Goal: Task Accomplishment & Management: Manage account settings

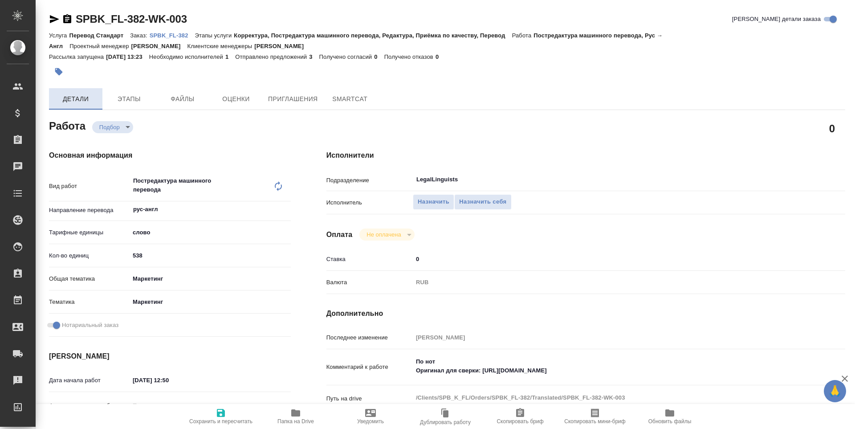
type textarea "x"
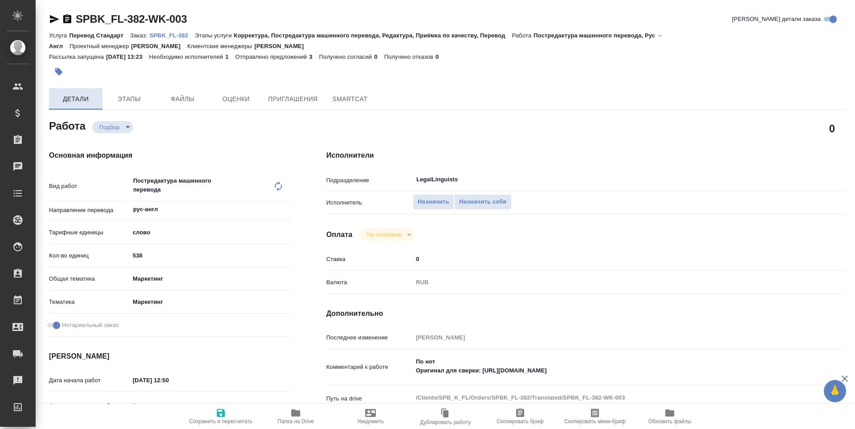
type textarea "x"
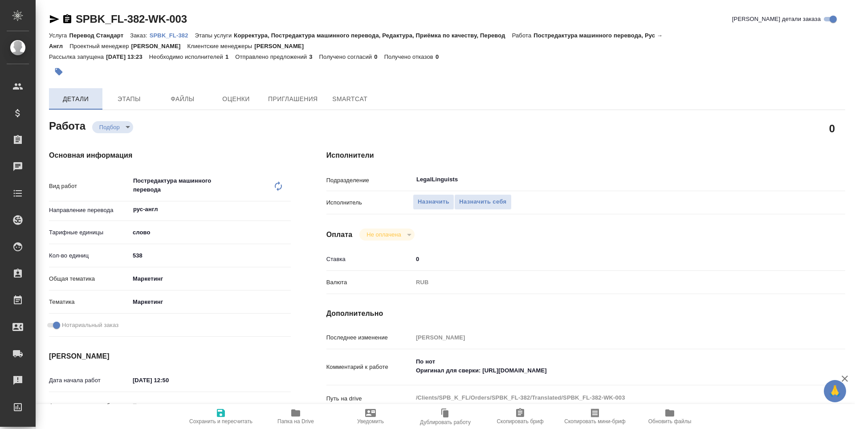
type textarea "x"
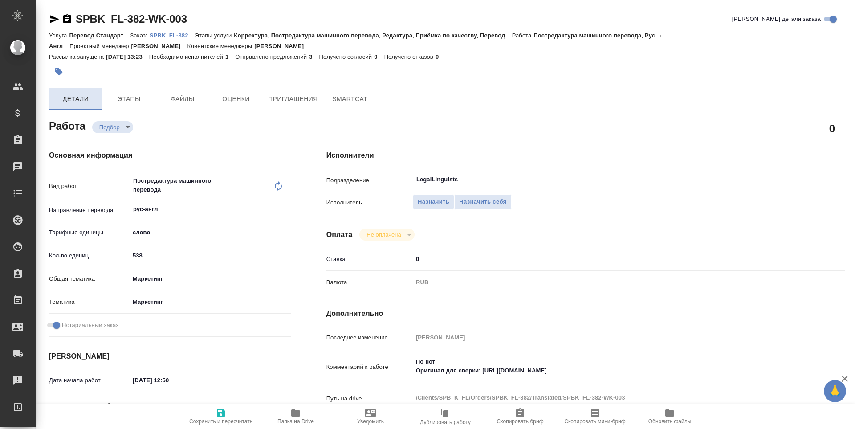
type textarea "x"
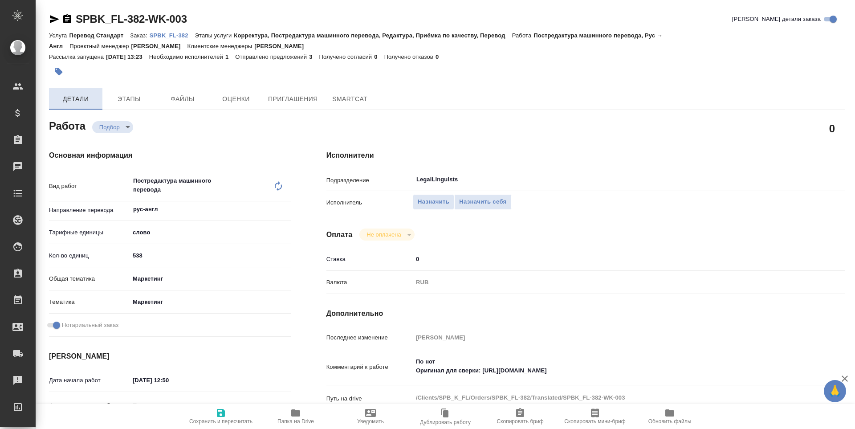
type textarea "x"
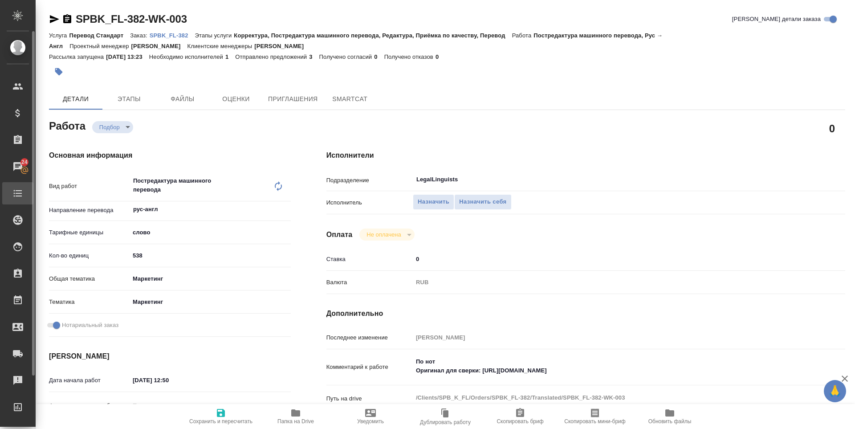
type textarea "x"
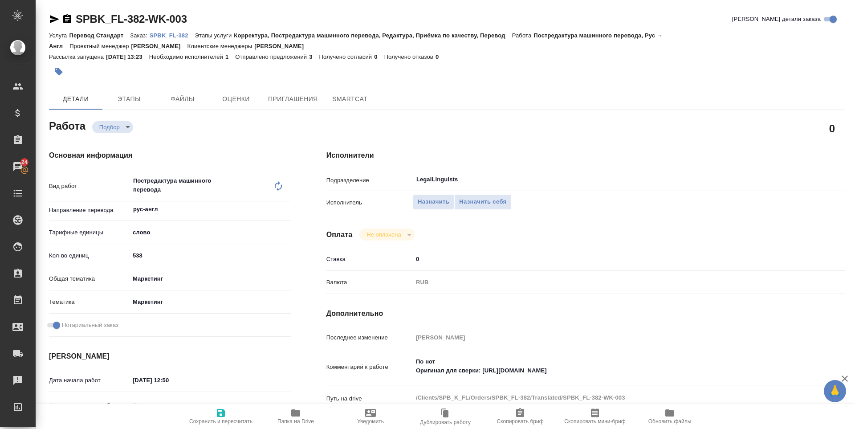
type textarea "x"
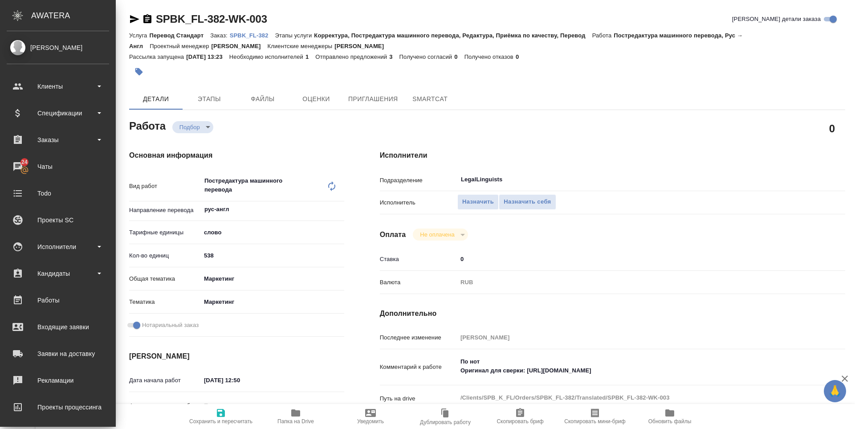
type textarea "x"
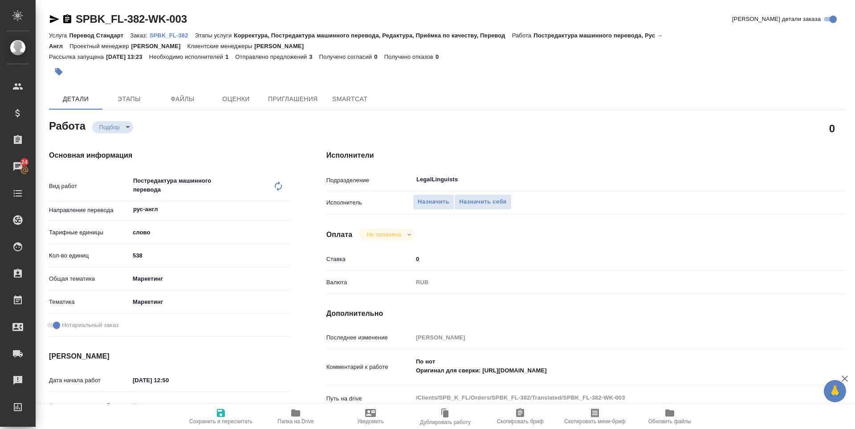
click at [284, 414] on span "Папка на Drive" at bounding box center [296, 415] width 64 height 17
type textarea "x"
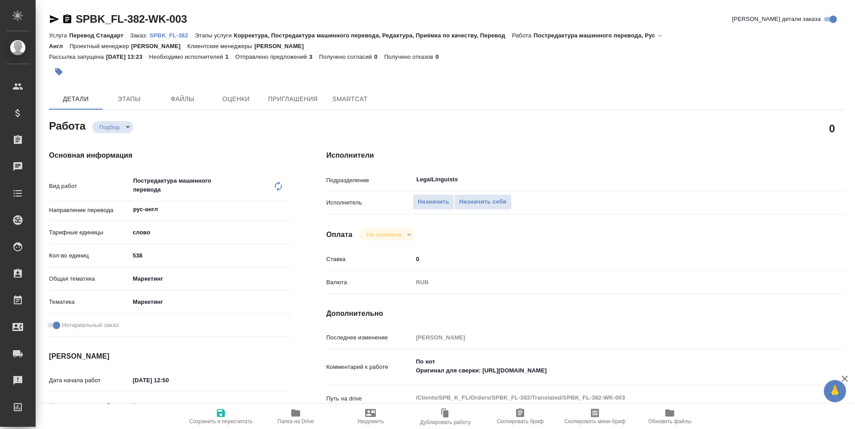
type textarea "x"
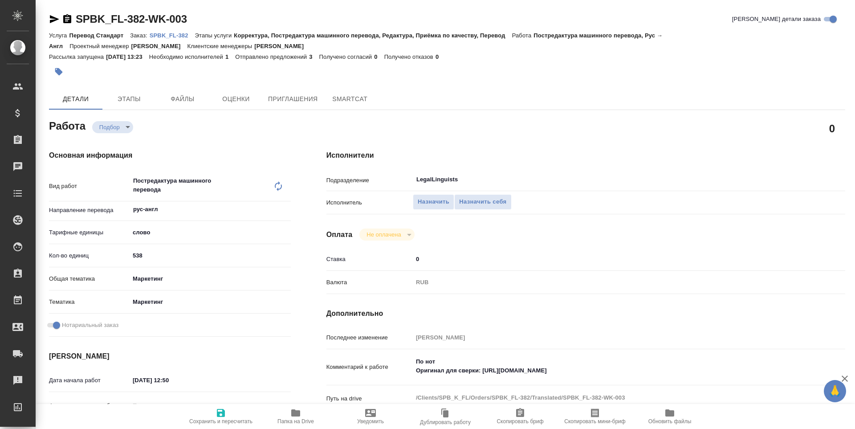
type textarea "x"
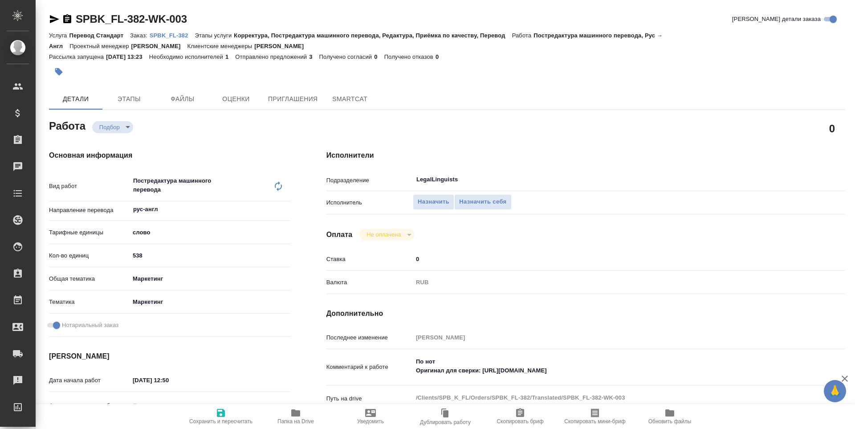
type textarea "x"
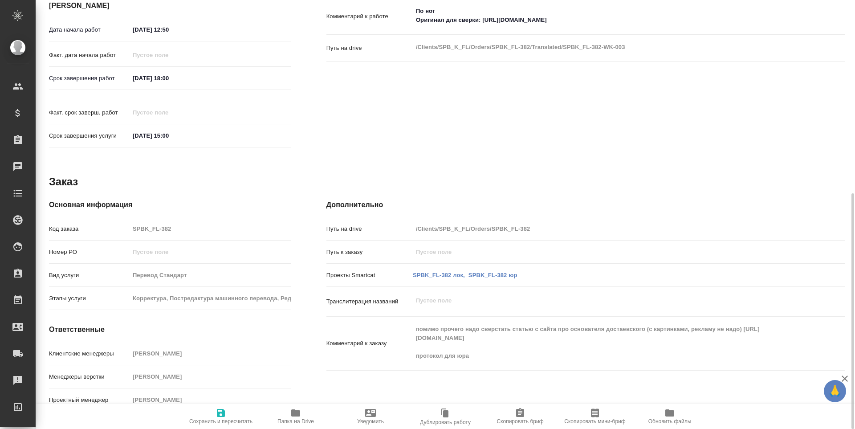
type textarea "x"
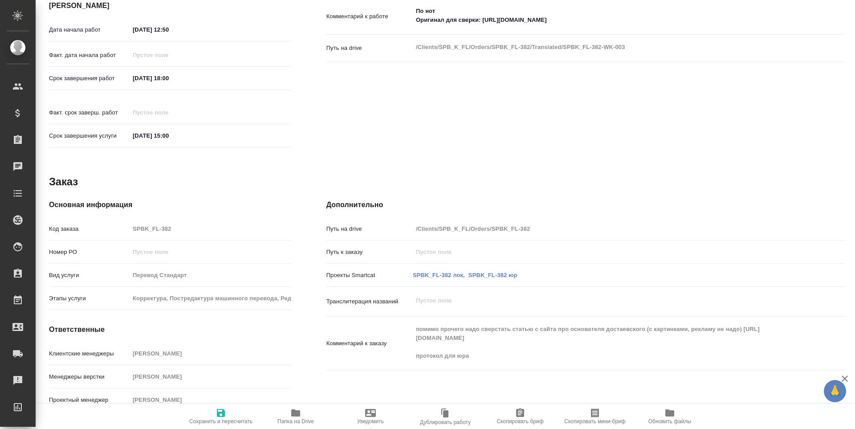
type textarea "x"
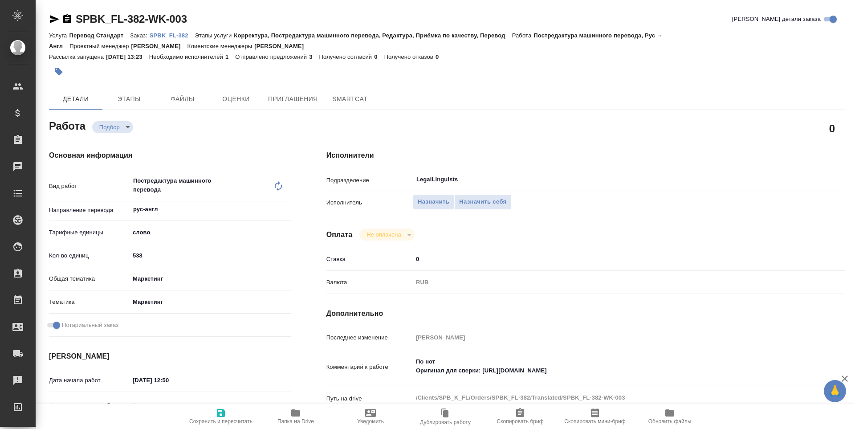
type textarea "x"
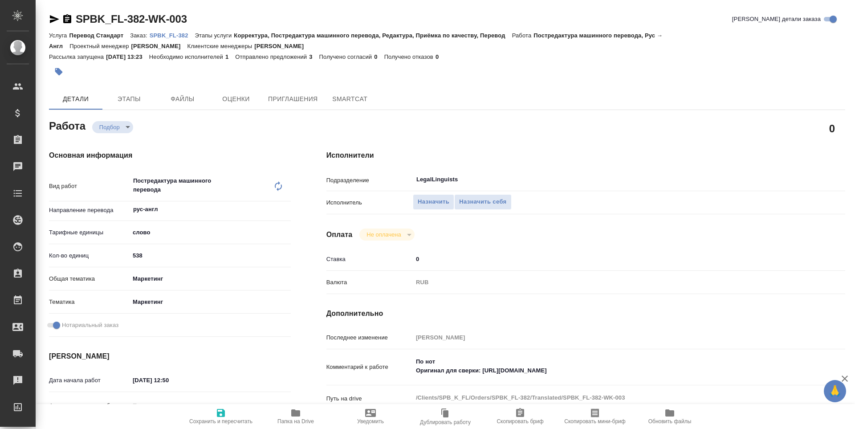
type textarea "x"
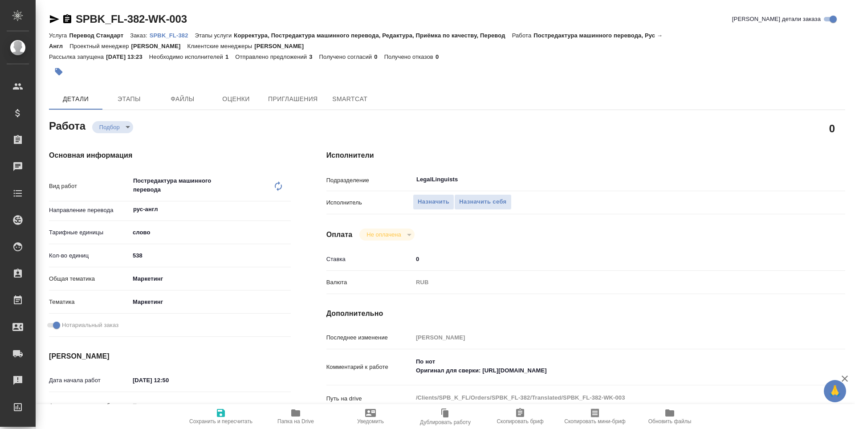
type textarea "x"
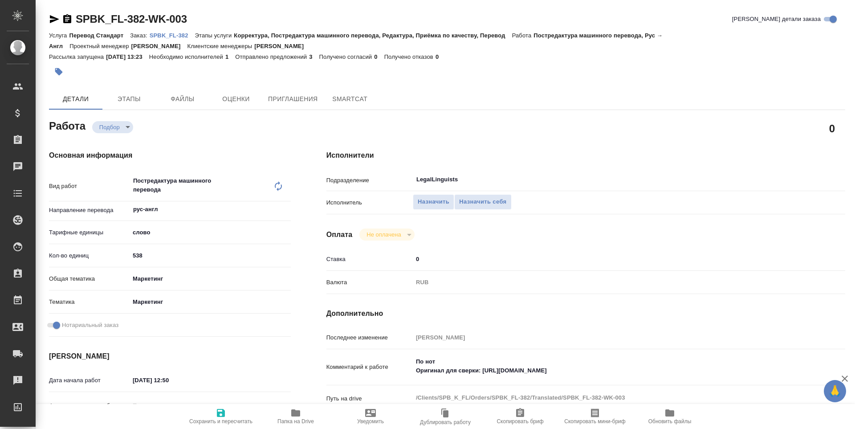
type textarea "x"
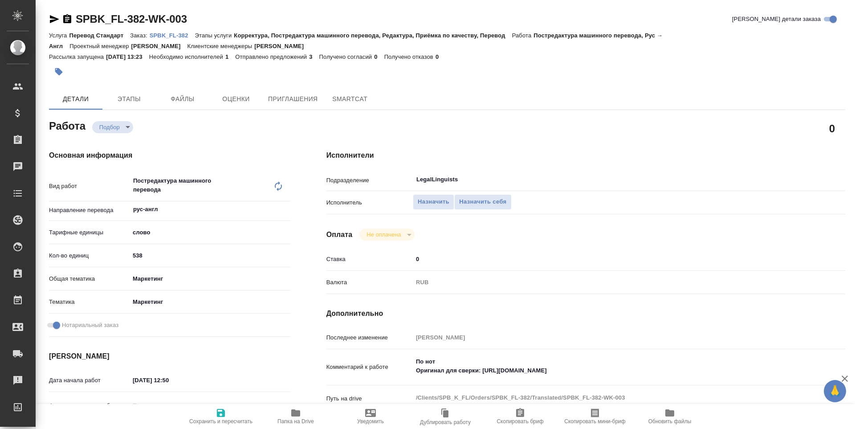
type textarea "x"
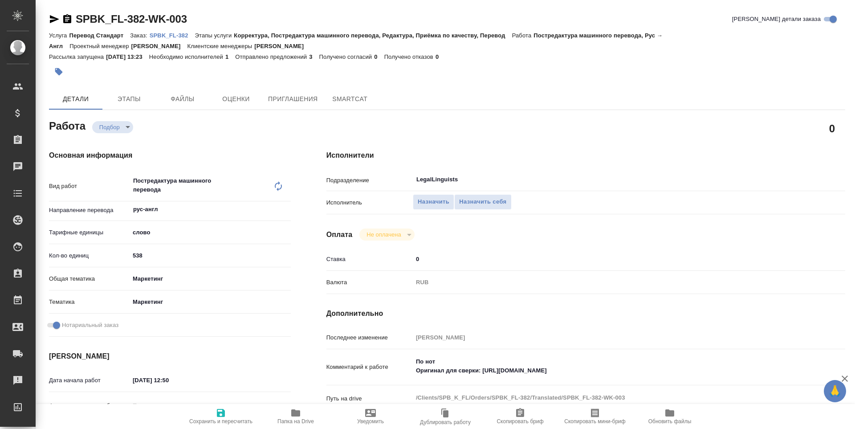
type textarea "x"
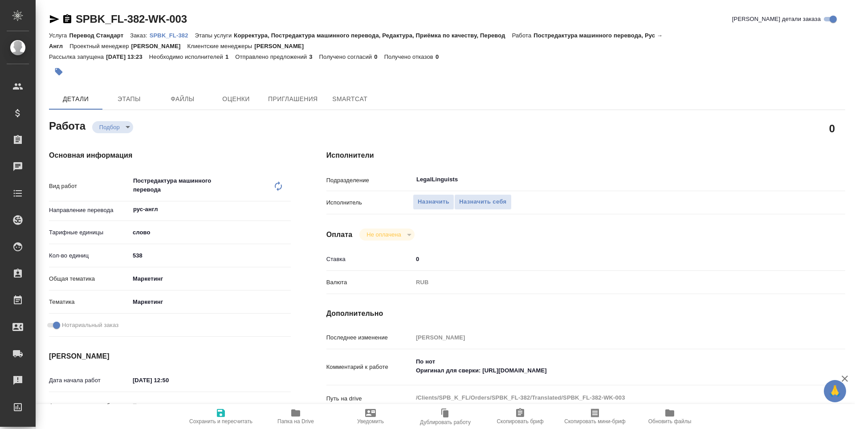
type textarea "x"
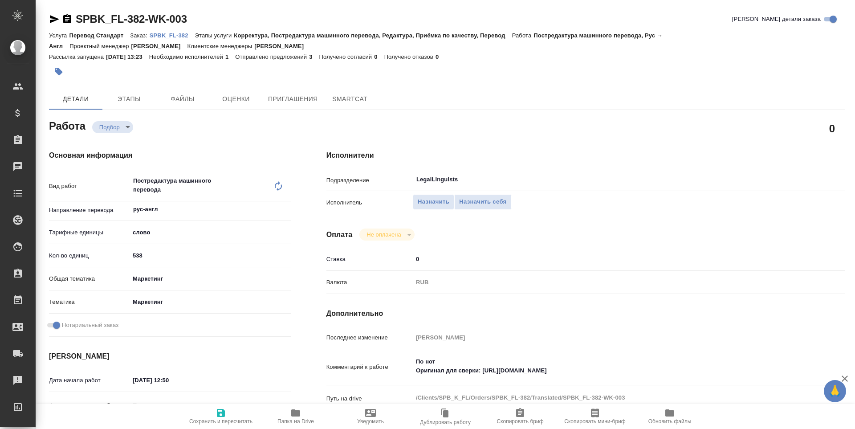
type textarea "x"
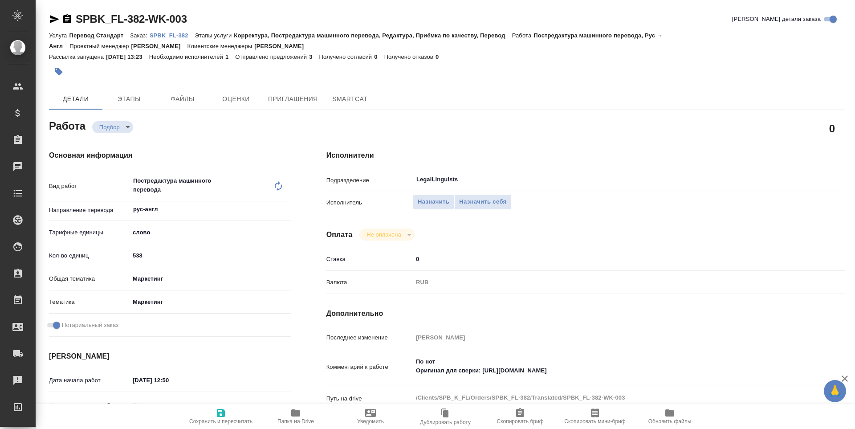
type textarea "x"
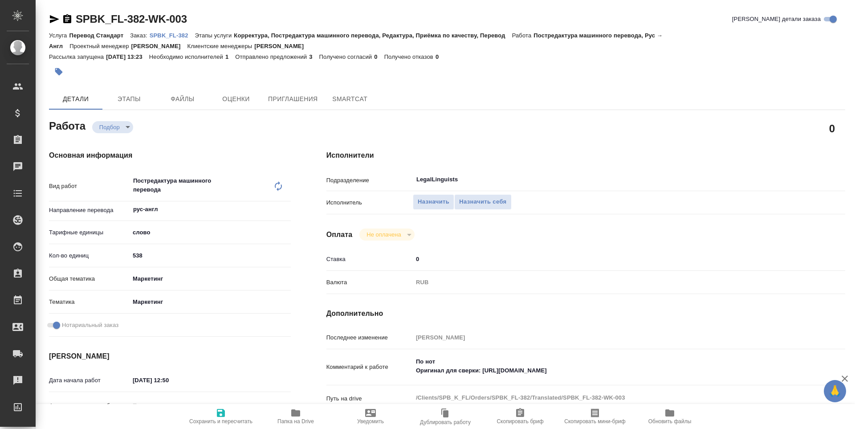
scroll to position [350, 0]
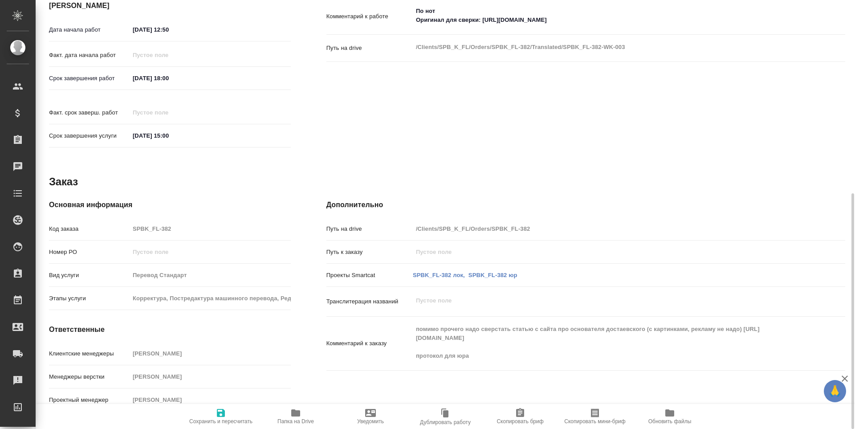
type textarea "x"
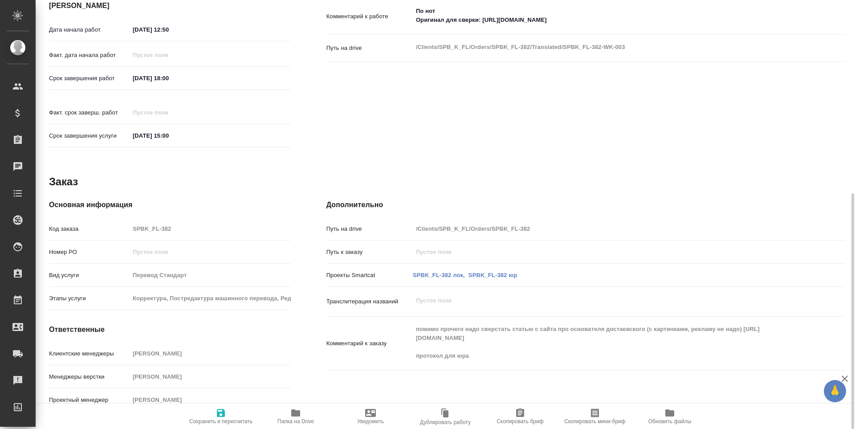
scroll to position [0, 0]
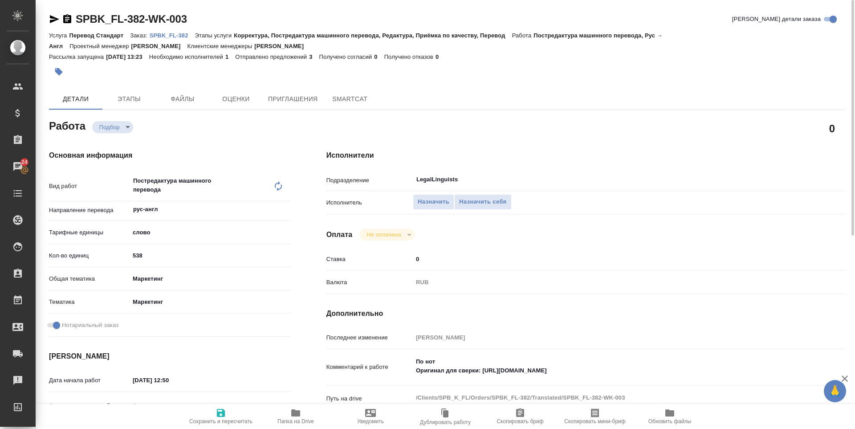
type textarea "x"
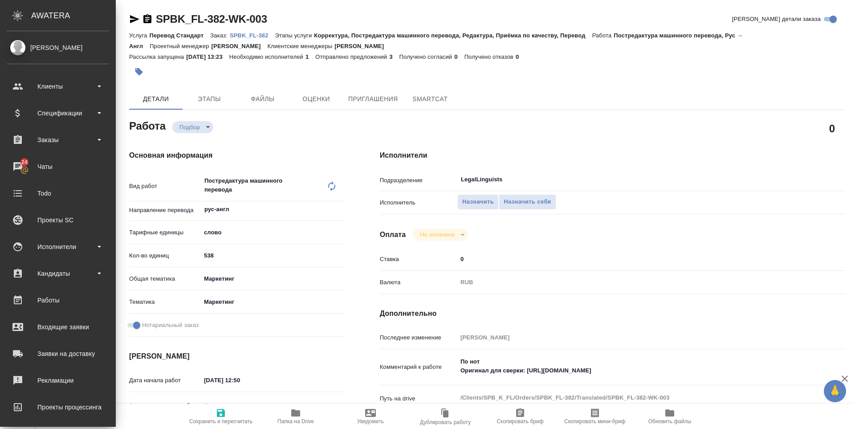
type textarea "x"
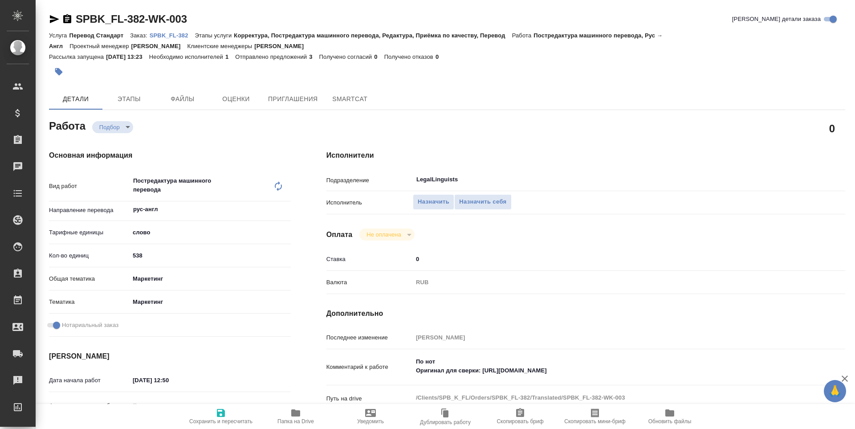
type textarea "x"
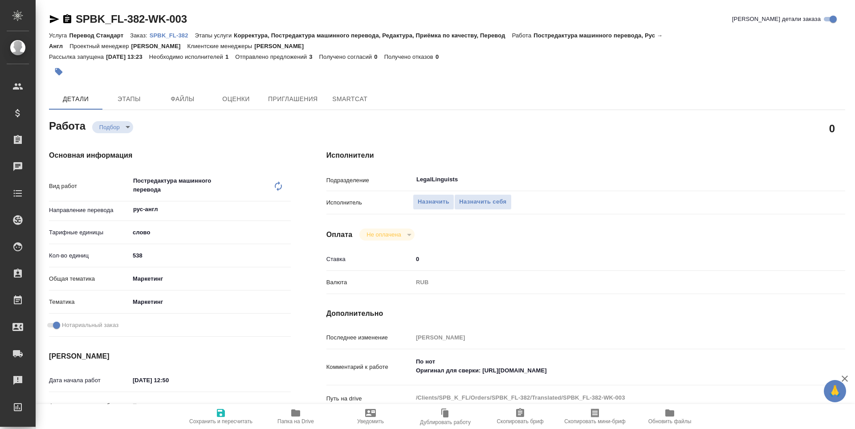
type textarea "x"
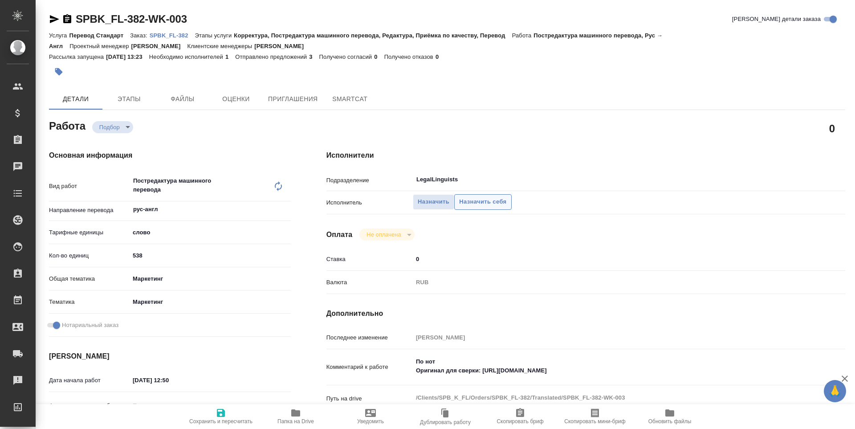
type textarea "x"
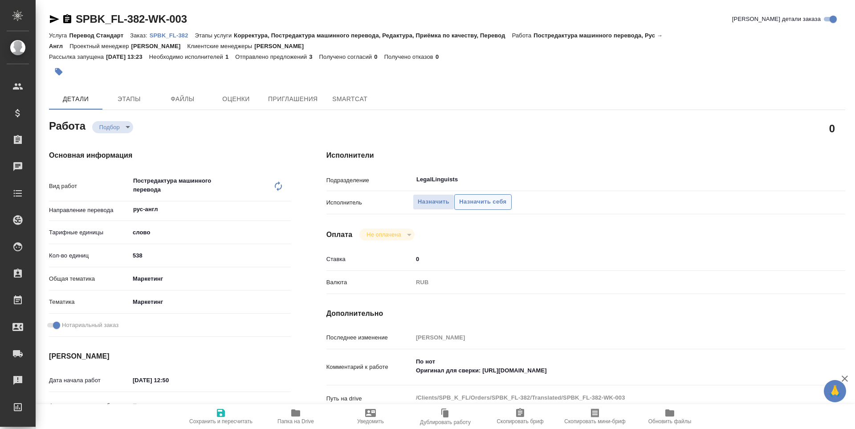
click at [467, 203] on span "Назначить себя" at bounding box center [482, 202] width 47 height 10
type textarea "x"
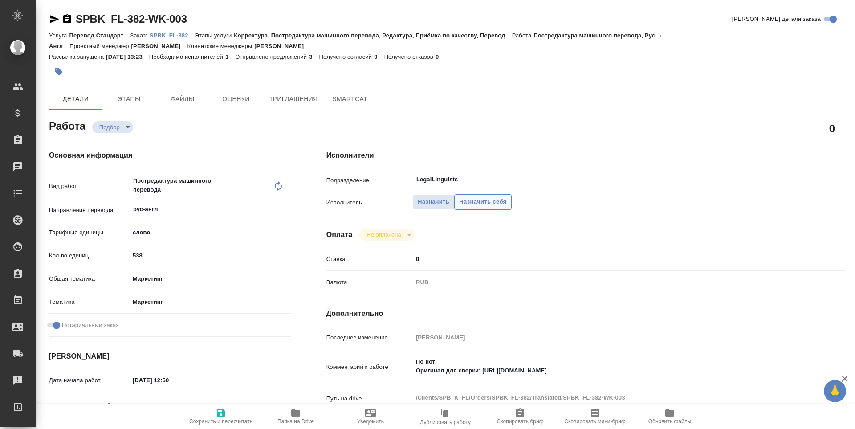
type textarea "x"
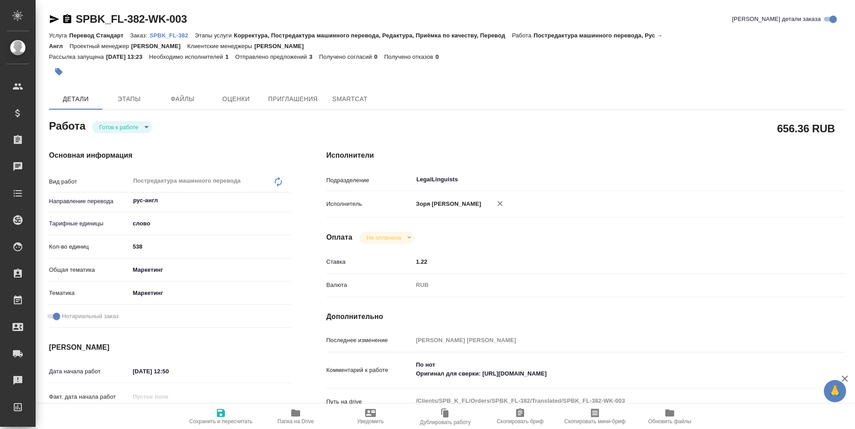
type textarea "x"
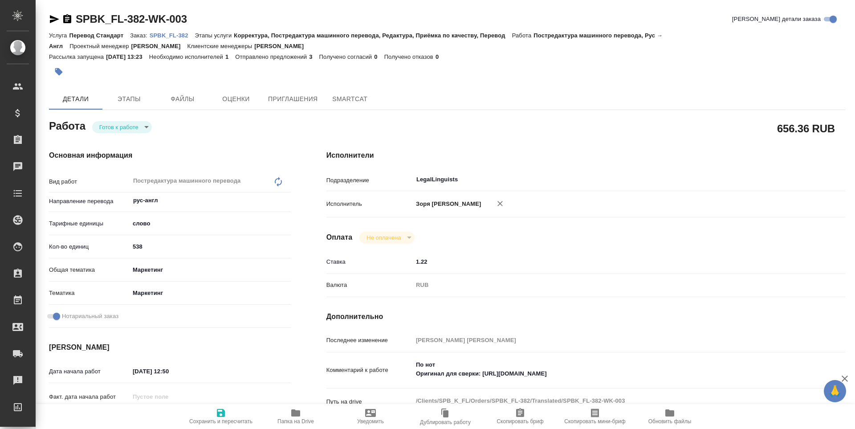
type textarea "x"
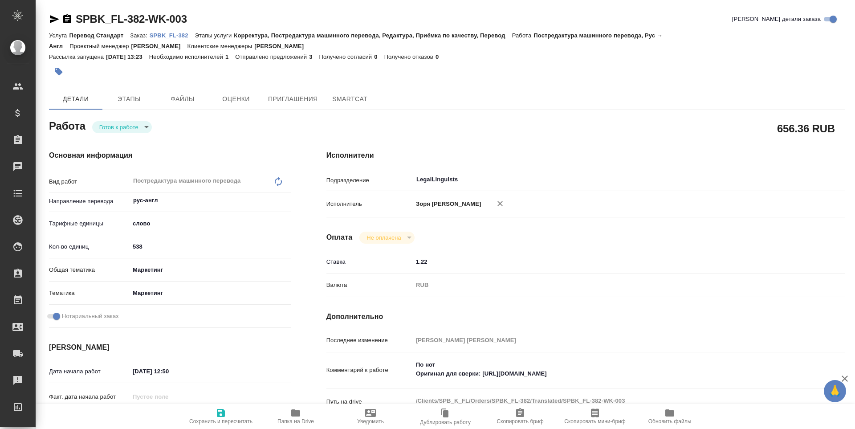
type textarea "x"
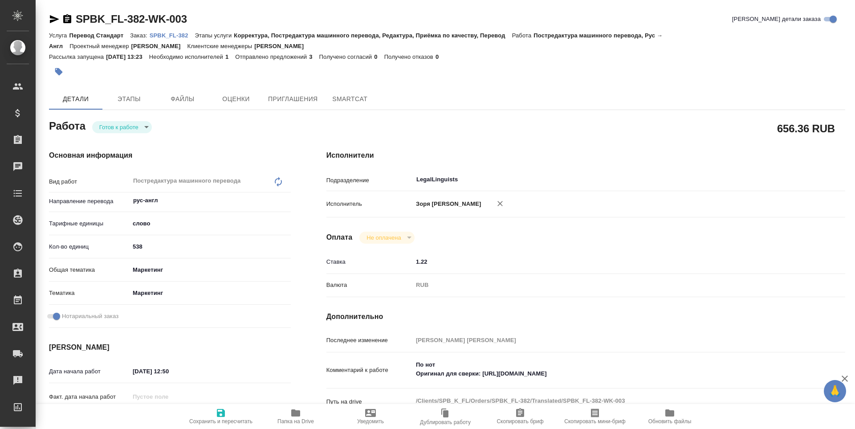
type textarea "x"
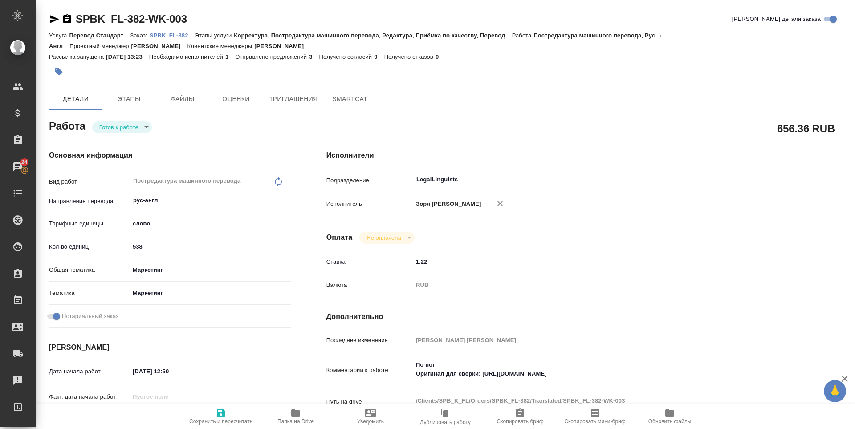
click at [51, 17] on icon "button" at bounding box center [54, 19] width 9 height 8
type textarea "x"
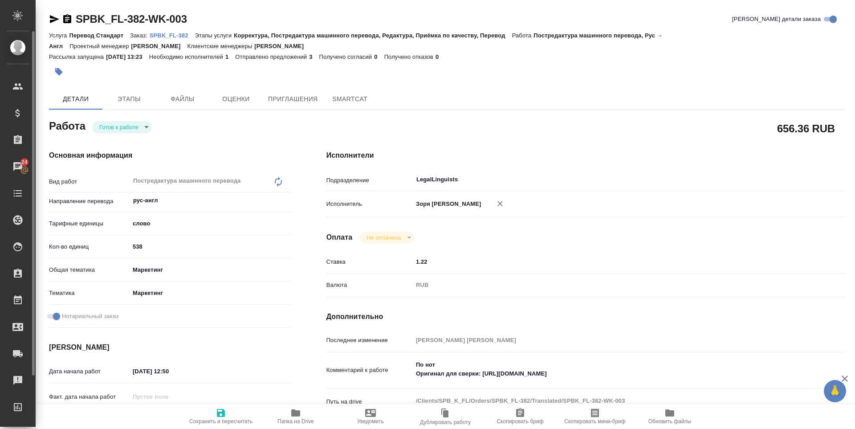
type textarea "x"
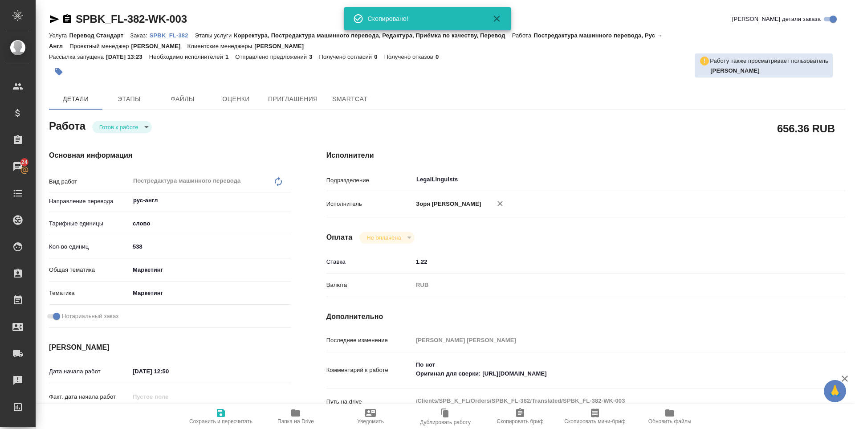
type textarea "x"
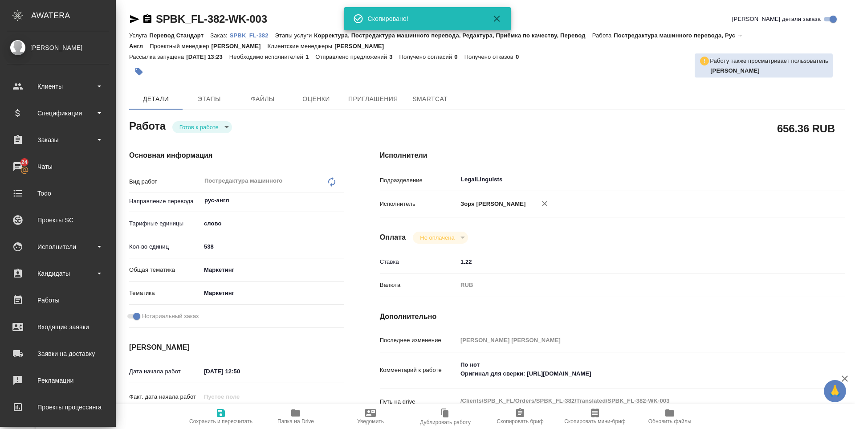
type textarea "x"
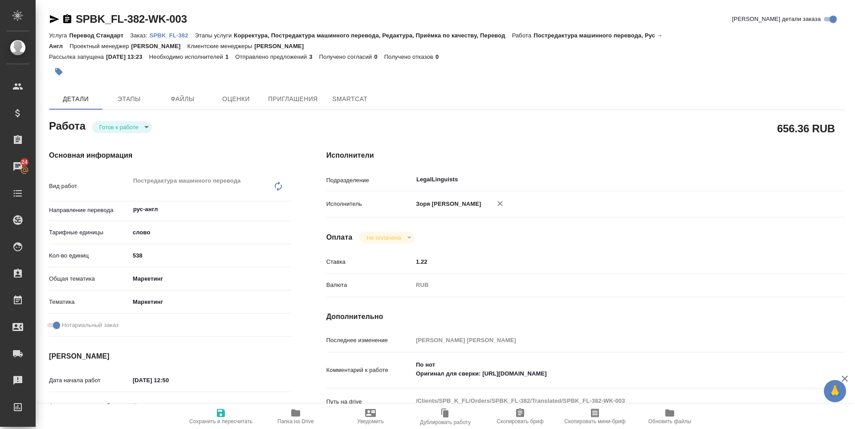
click at [143, 127] on body "🙏 .cls-1 fill:#fff; AWATERA Zoria Tatiana Клиенты Спецификации Заказы 24 Чаты T…" at bounding box center [427, 214] width 855 height 429
click at [131, 143] on li "В работе" at bounding box center [122, 141] width 60 height 15
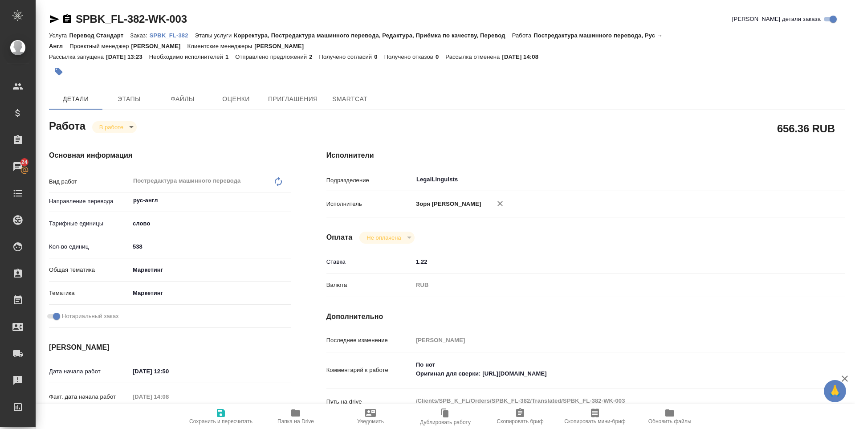
type textarea "x"
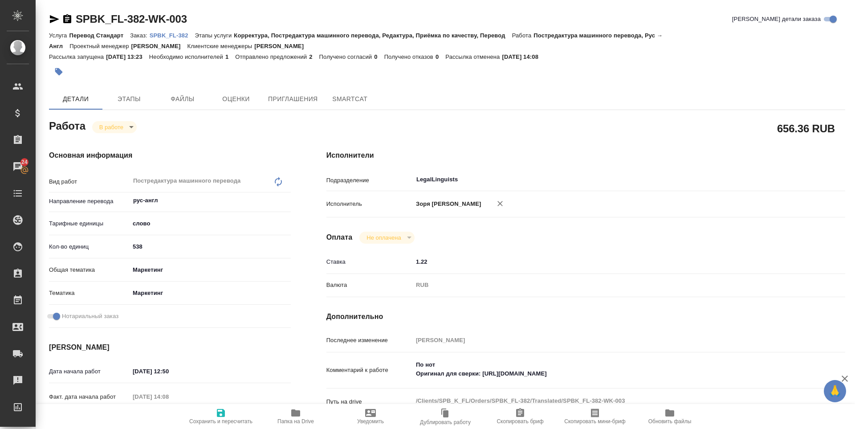
type textarea "x"
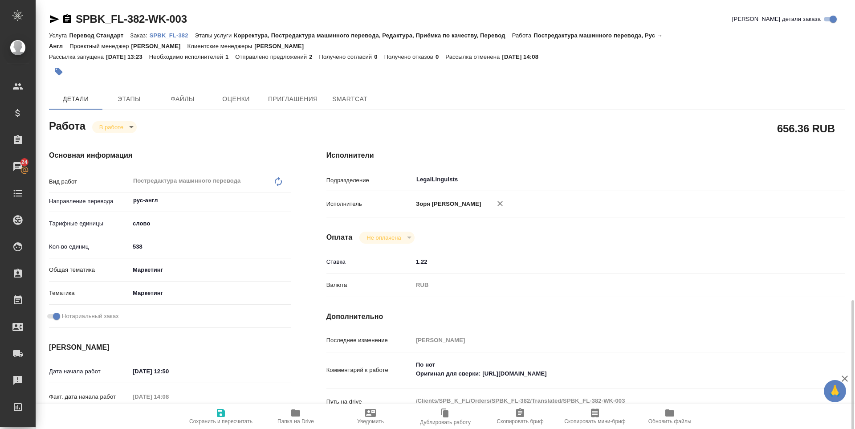
scroll to position [193, 0]
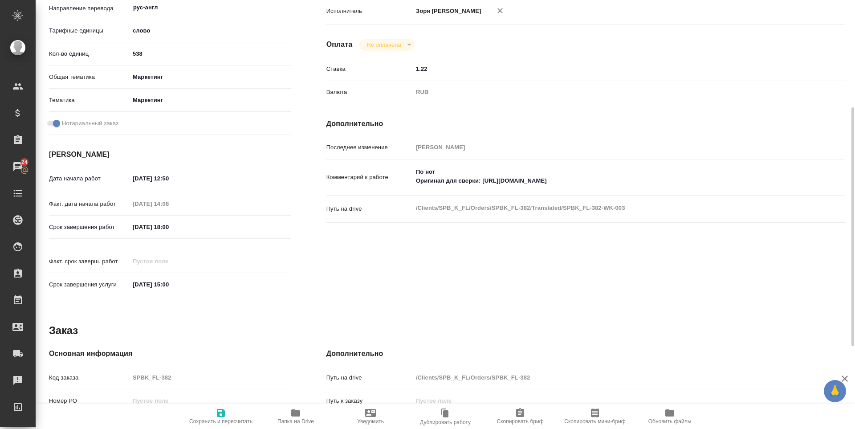
type textarea "x"
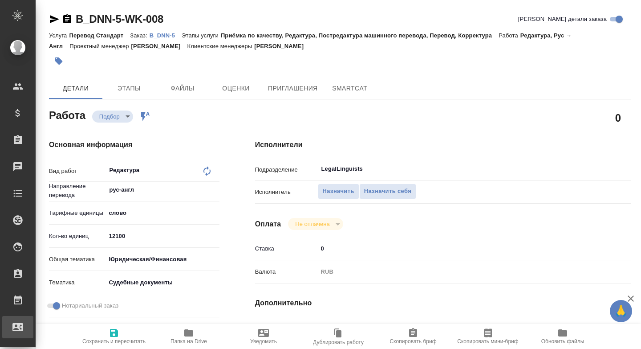
type textarea "x"
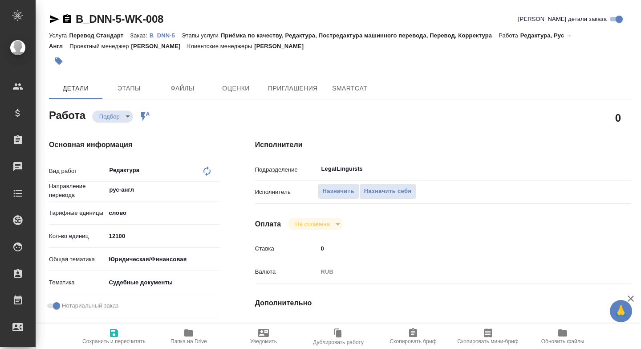
type textarea "x"
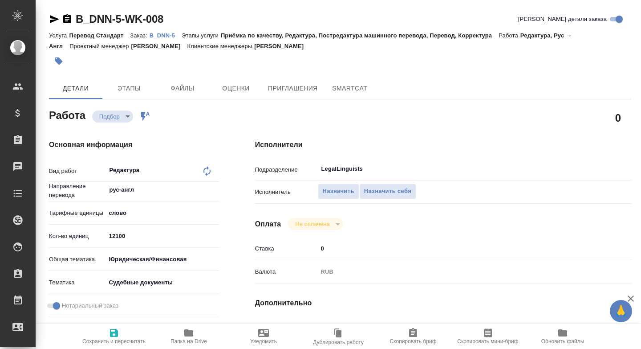
type textarea "x"
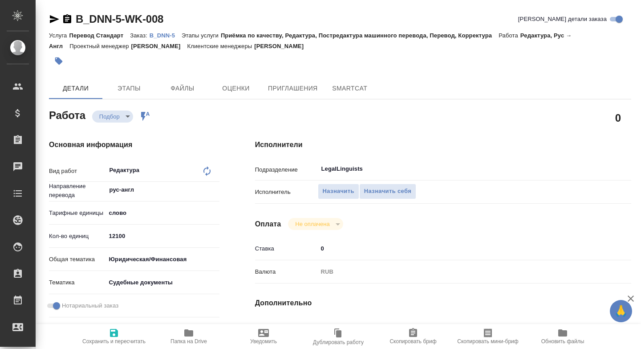
type textarea "x"
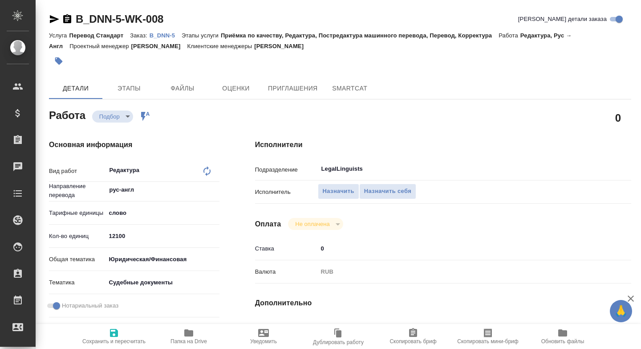
type textarea "x"
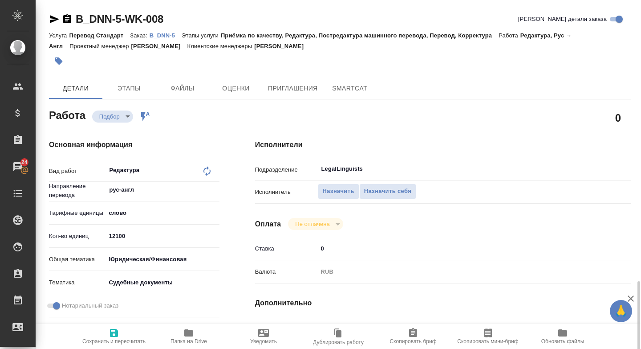
scroll to position [193, 0]
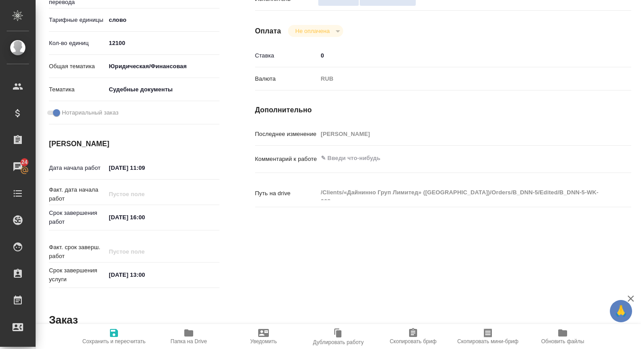
click at [189, 331] on icon "button" at bounding box center [188, 332] width 9 height 7
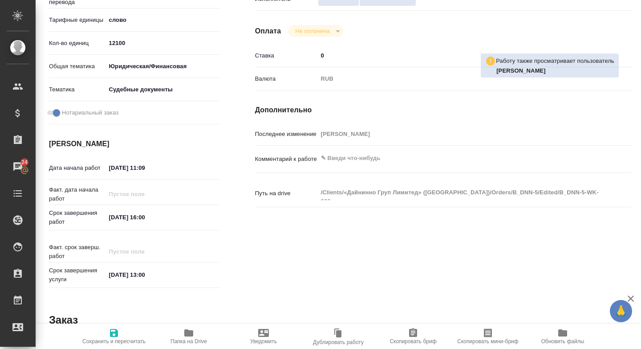
scroll to position [0, 0]
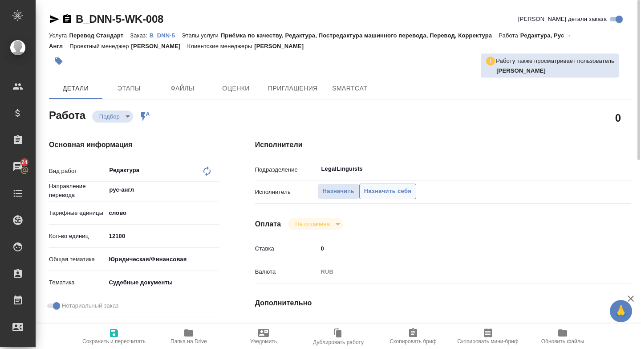
click at [387, 196] on span "Назначить себя" at bounding box center [387, 191] width 47 height 10
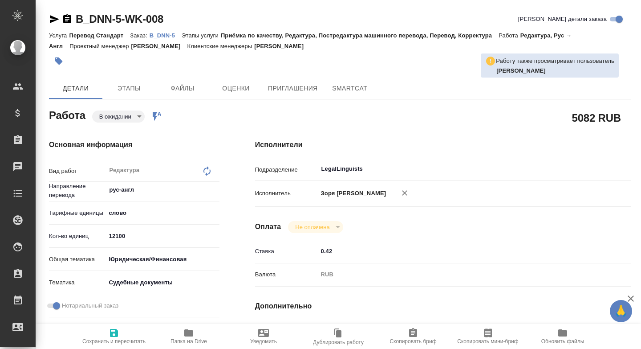
type textarea "x"
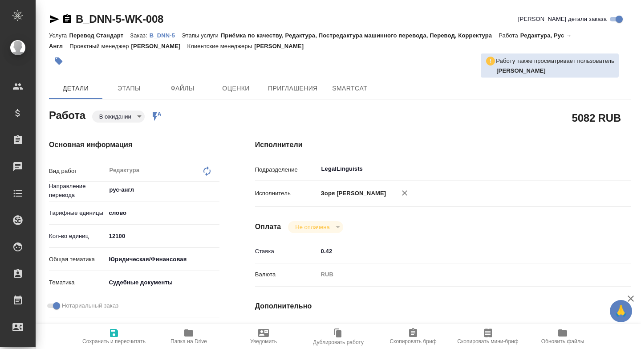
type textarea "x"
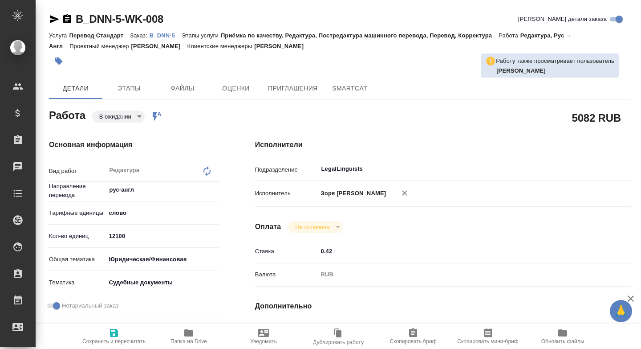
type textarea "x"
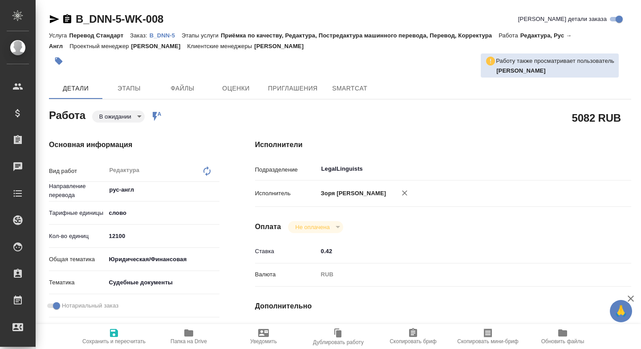
type textarea "x"
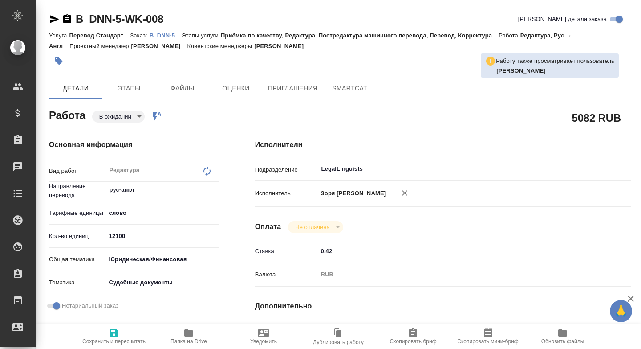
type textarea "x"
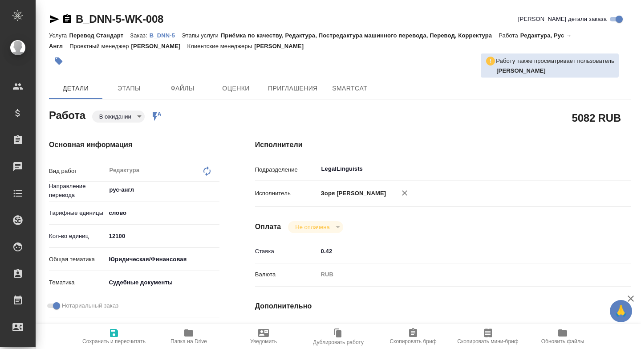
type textarea "x"
